Goal: Task Accomplishment & Management: Manage account settings

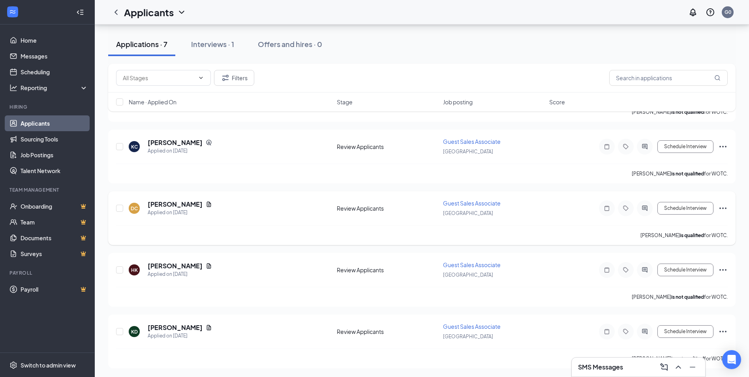
scroll to position [263, 0]
click at [658, 81] on input "text" at bounding box center [668, 78] width 118 height 16
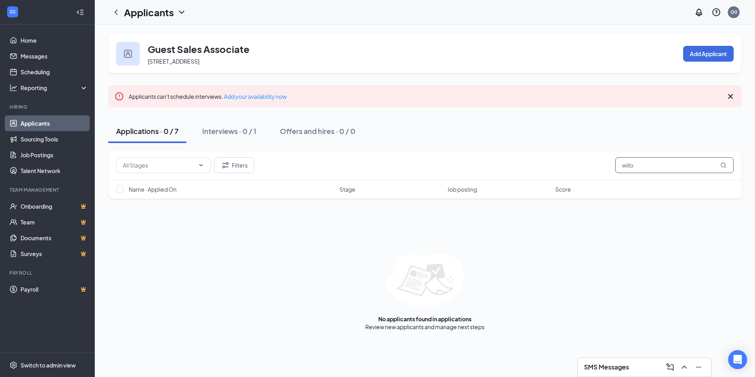
type input "willo"
click at [40, 122] on link "Applicants" at bounding box center [55, 123] width 68 height 16
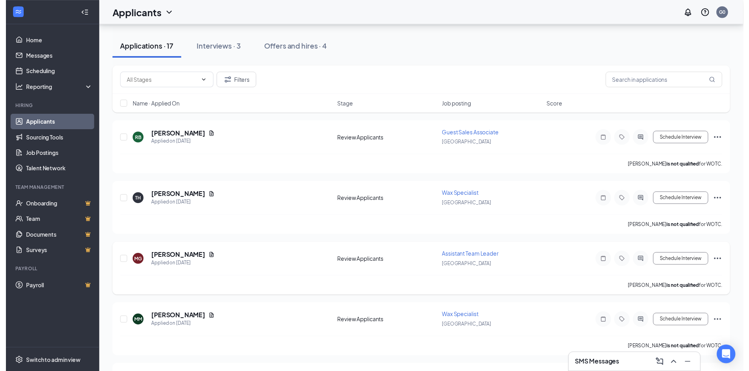
scroll to position [158, 0]
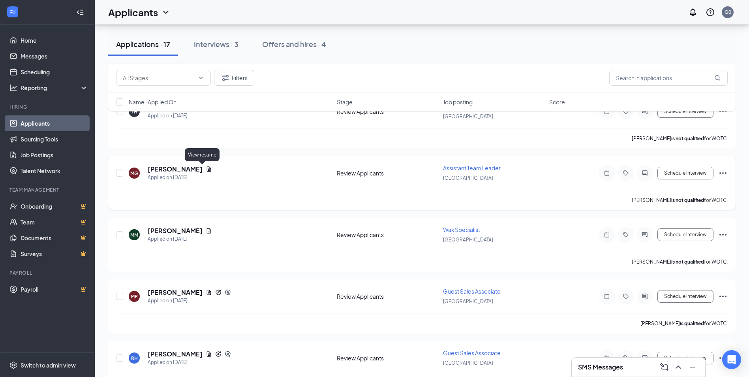
click at [207, 170] on icon "Document" at bounding box center [209, 168] width 4 height 5
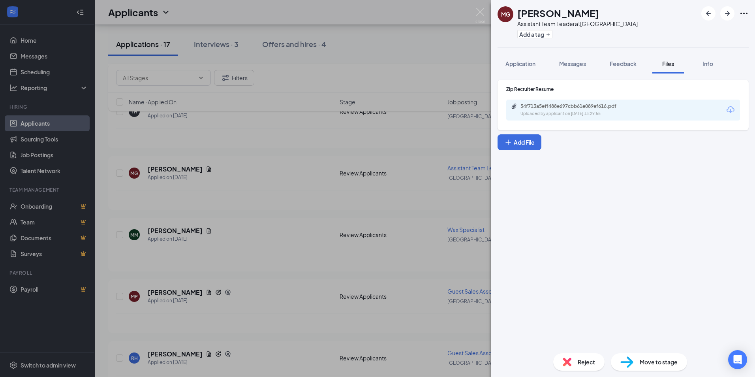
click at [133, 203] on div "MG [PERSON_NAME] Assistant Team Leader at [GEOGRAPHIC_DATA] Add a tag Applicati…" at bounding box center [377, 188] width 755 height 377
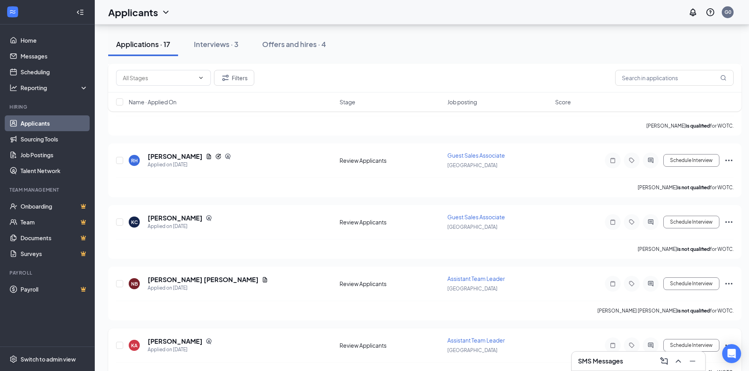
scroll to position [395, 0]
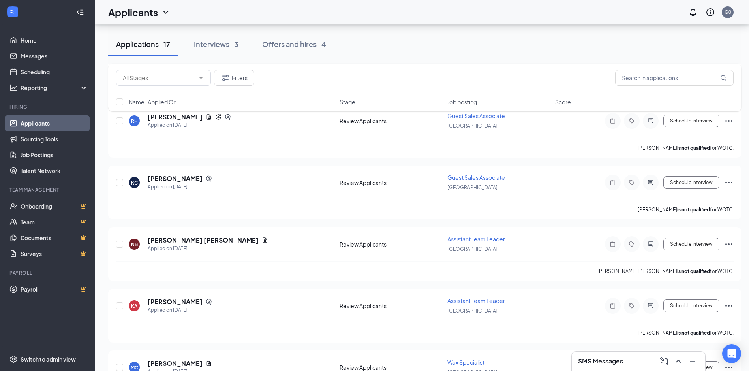
click at [604, 363] on h3 "SMS Messages" at bounding box center [600, 361] width 45 height 9
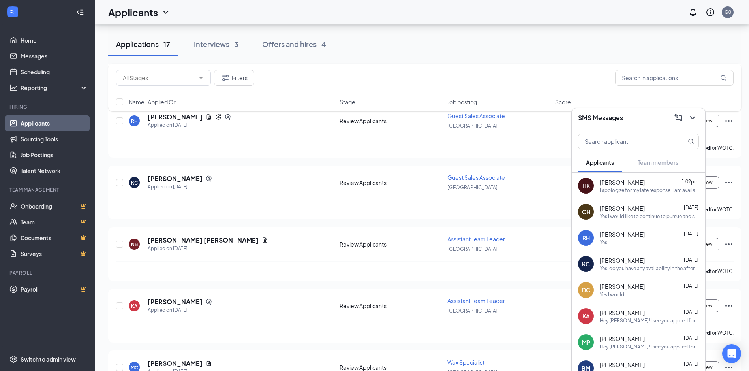
click at [625, 272] on div "[PERSON_NAME] [PERSON_NAME] [DATE] Yes, do you have any availability in the aft…" at bounding box center [639, 264] width 134 height 26
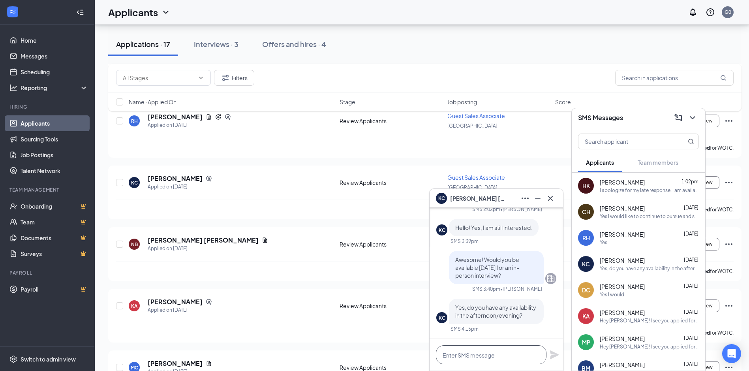
click at [490, 356] on textarea at bounding box center [491, 354] width 111 height 19
